Goal: Task Accomplishment & Management: Manage account settings

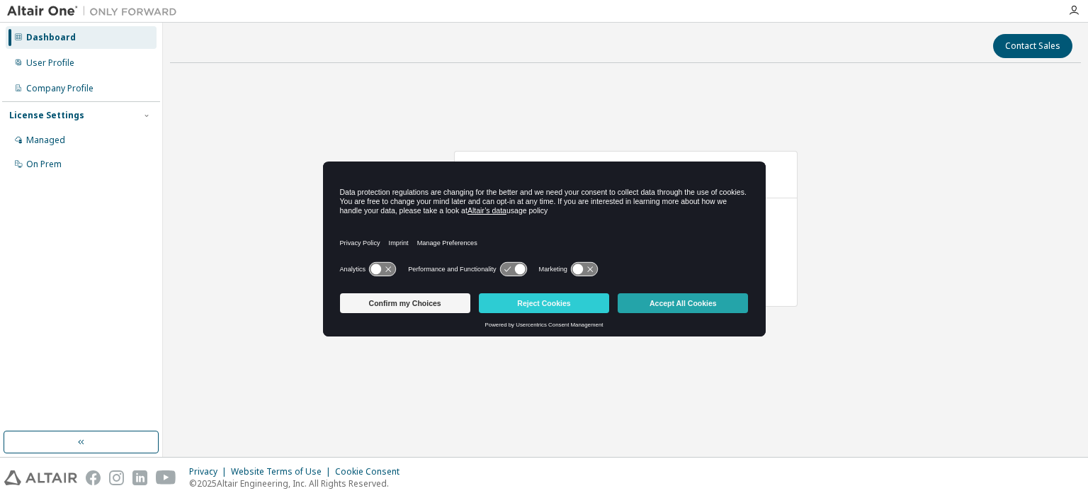
click at [684, 304] on button "Accept All Cookies" at bounding box center [683, 303] width 130 height 20
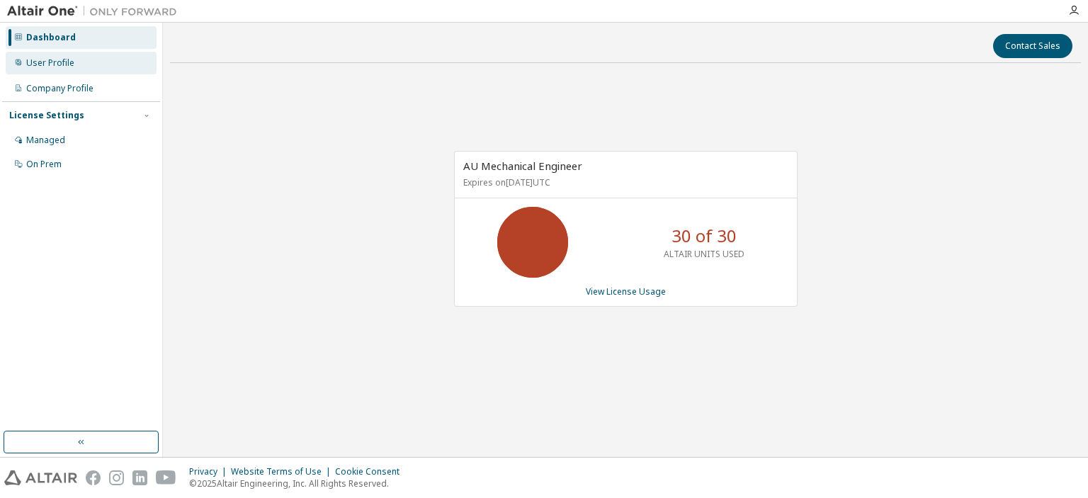
click at [50, 63] on div "User Profile" at bounding box center [50, 62] width 48 height 11
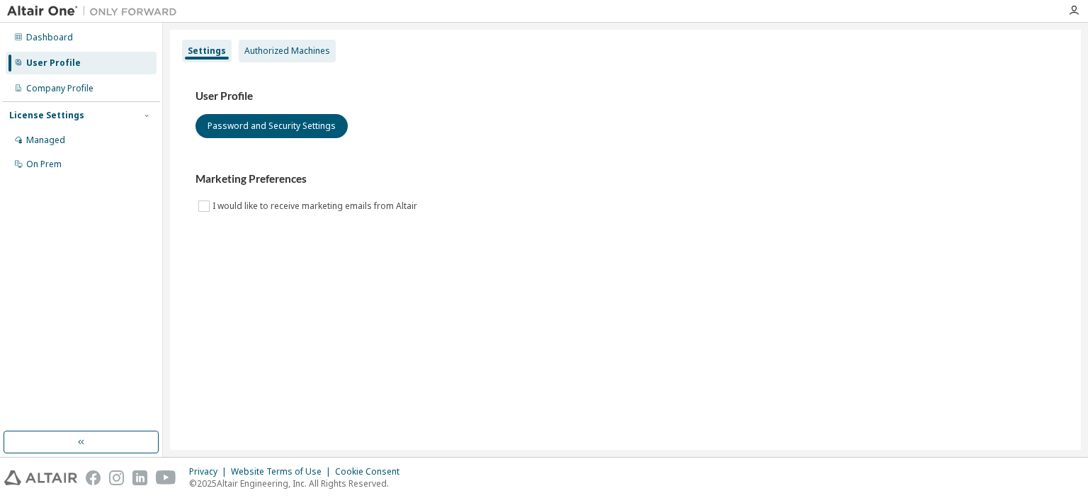
click at [294, 58] on div "Authorized Machines" at bounding box center [287, 51] width 97 height 23
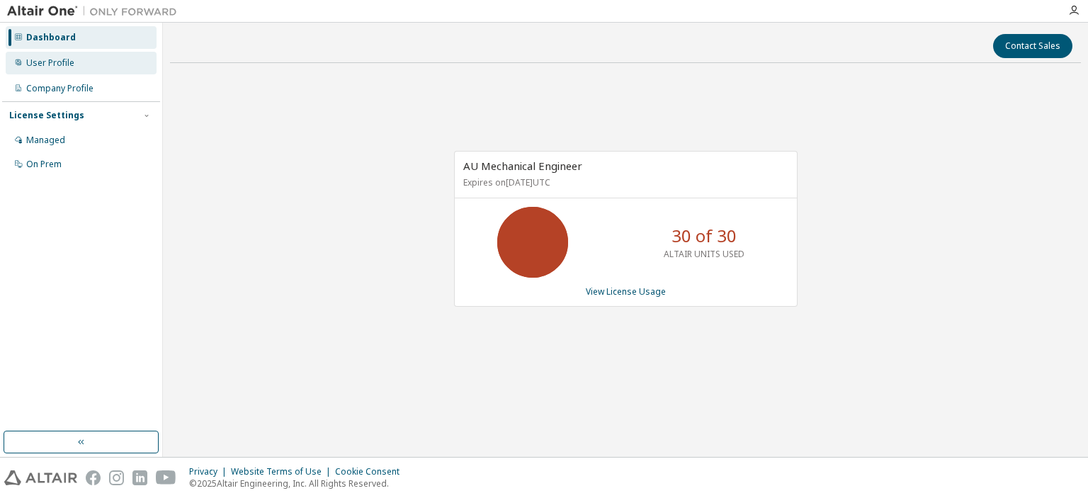
click at [55, 62] on div "User Profile" at bounding box center [50, 62] width 48 height 11
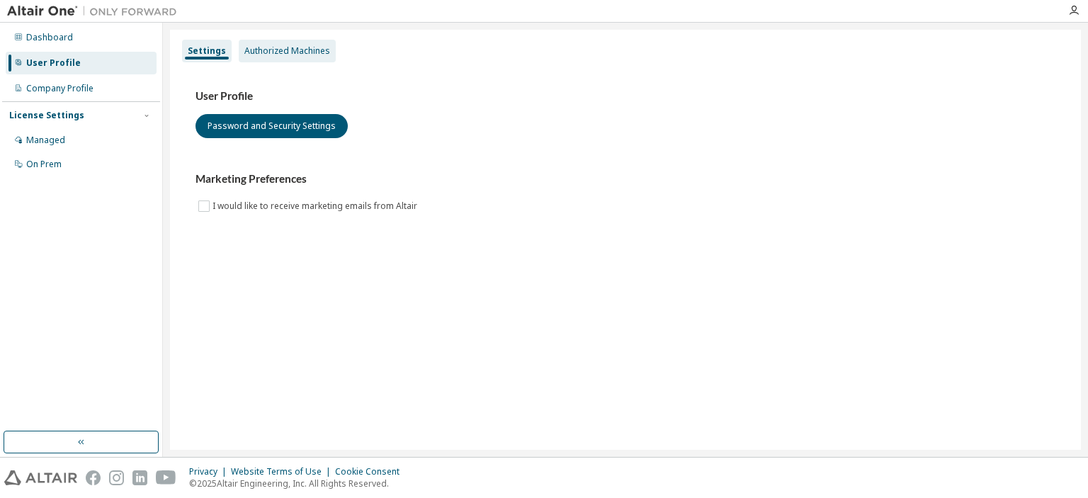
click at [271, 54] on div "Authorized Machines" at bounding box center [287, 50] width 86 height 11
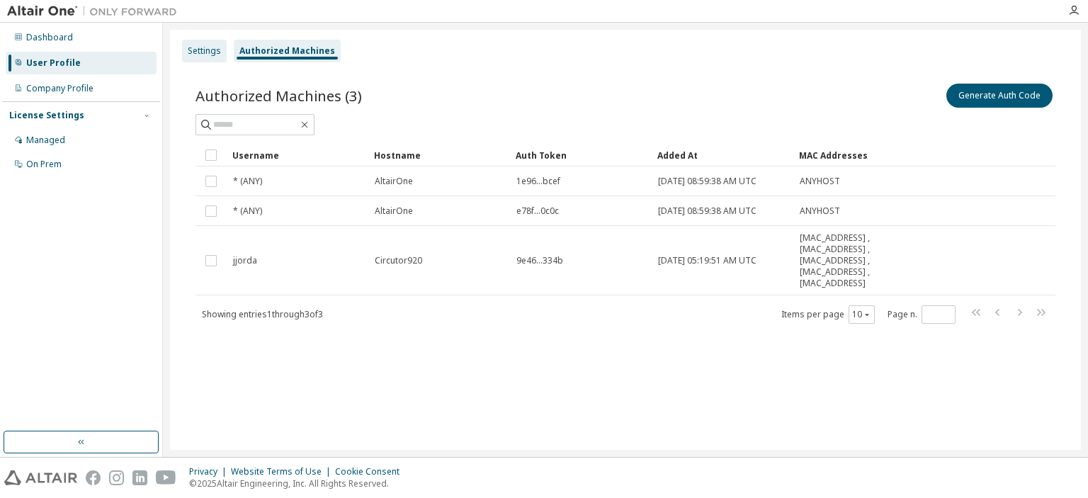
click at [196, 51] on div "Settings" at bounding box center [204, 50] width 33 height 11
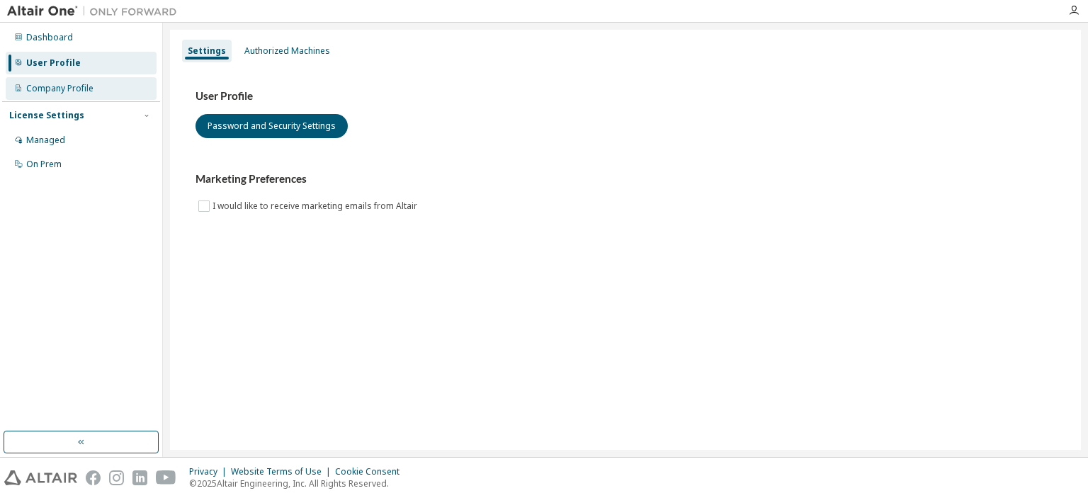
click at [79, 90] on div "Company Profile" at bounding box center [59, 88] width 67 height 11
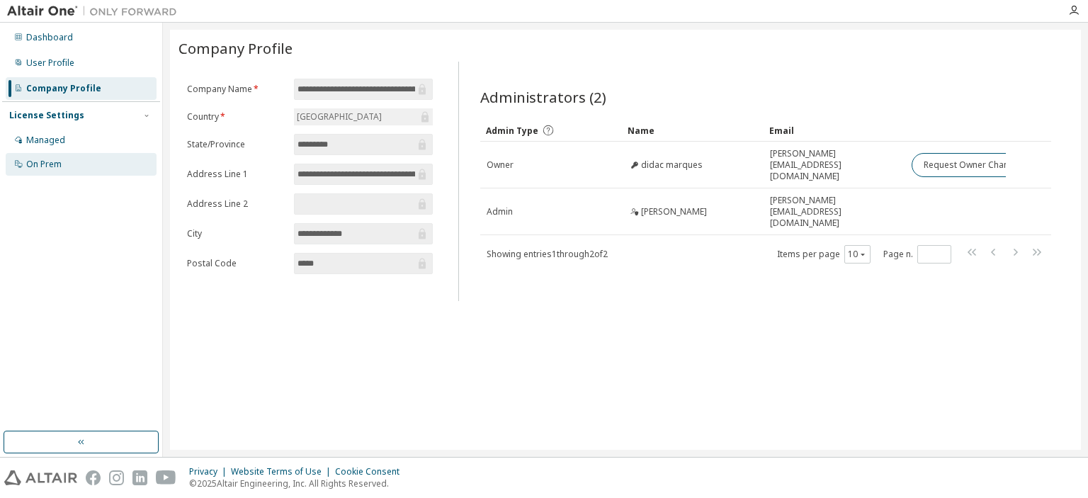
click at [40, 164] on div "On Prem" at bounding box center [43, 164] width 35 height 11
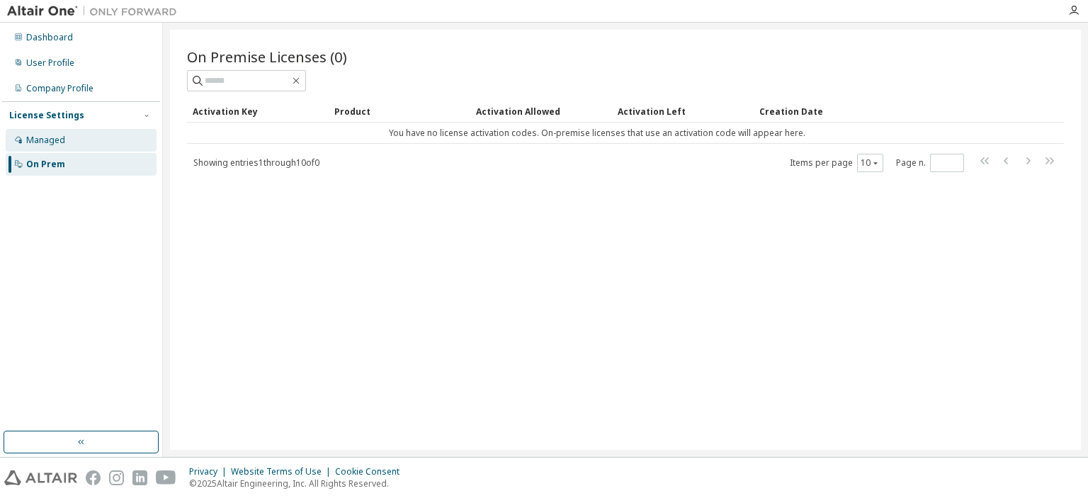
click at [47, 144] on div "Managed" at bounding box center [45, 140] width 39 height 11
